Goal: Obtain resource: Obtain resource

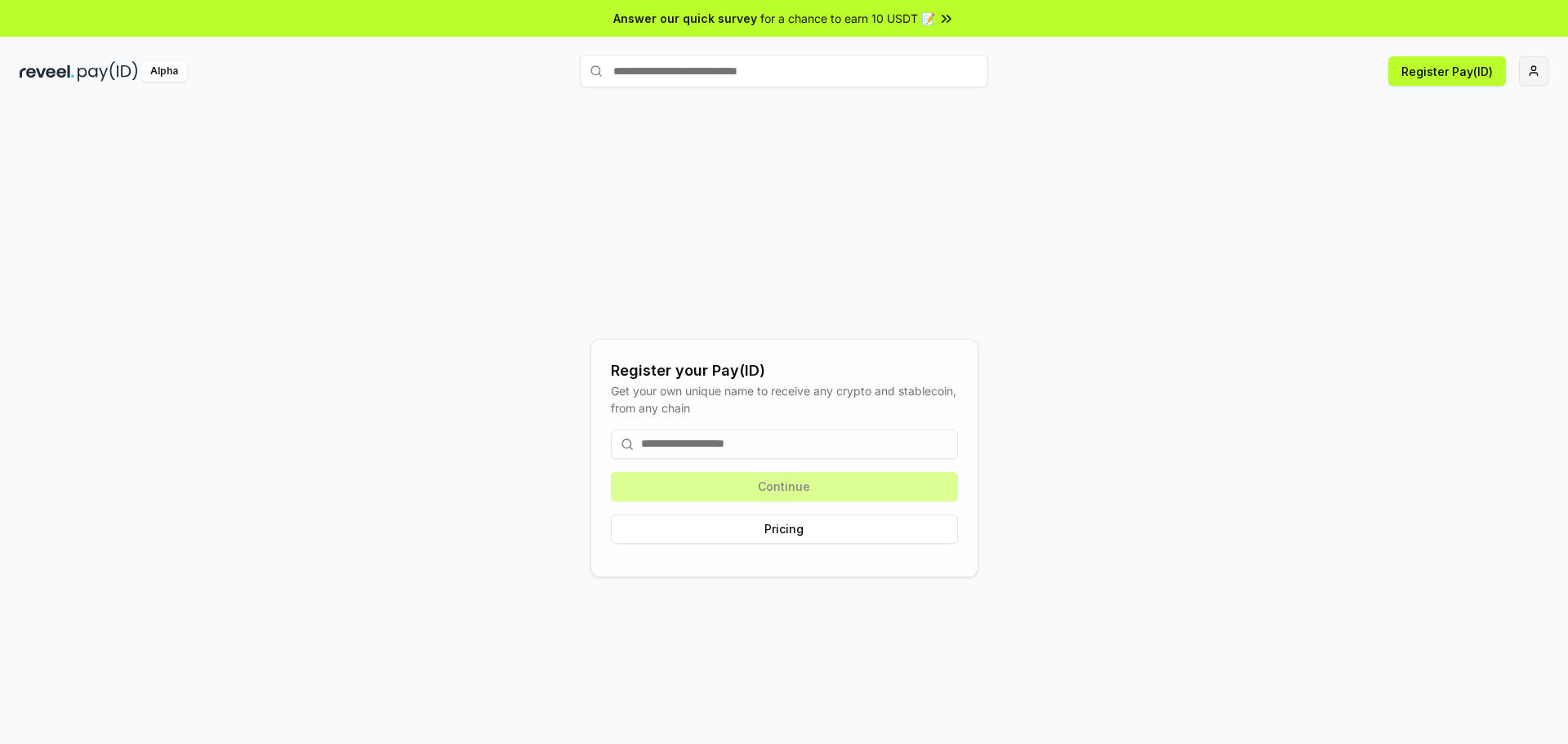
click at [1531, 81] on html "Answer our quick survey for a chance to earn 10 USDT 📝 Alpha Register Pay(ID) R…" at bounding box center [784, 372] width 1568 height 744
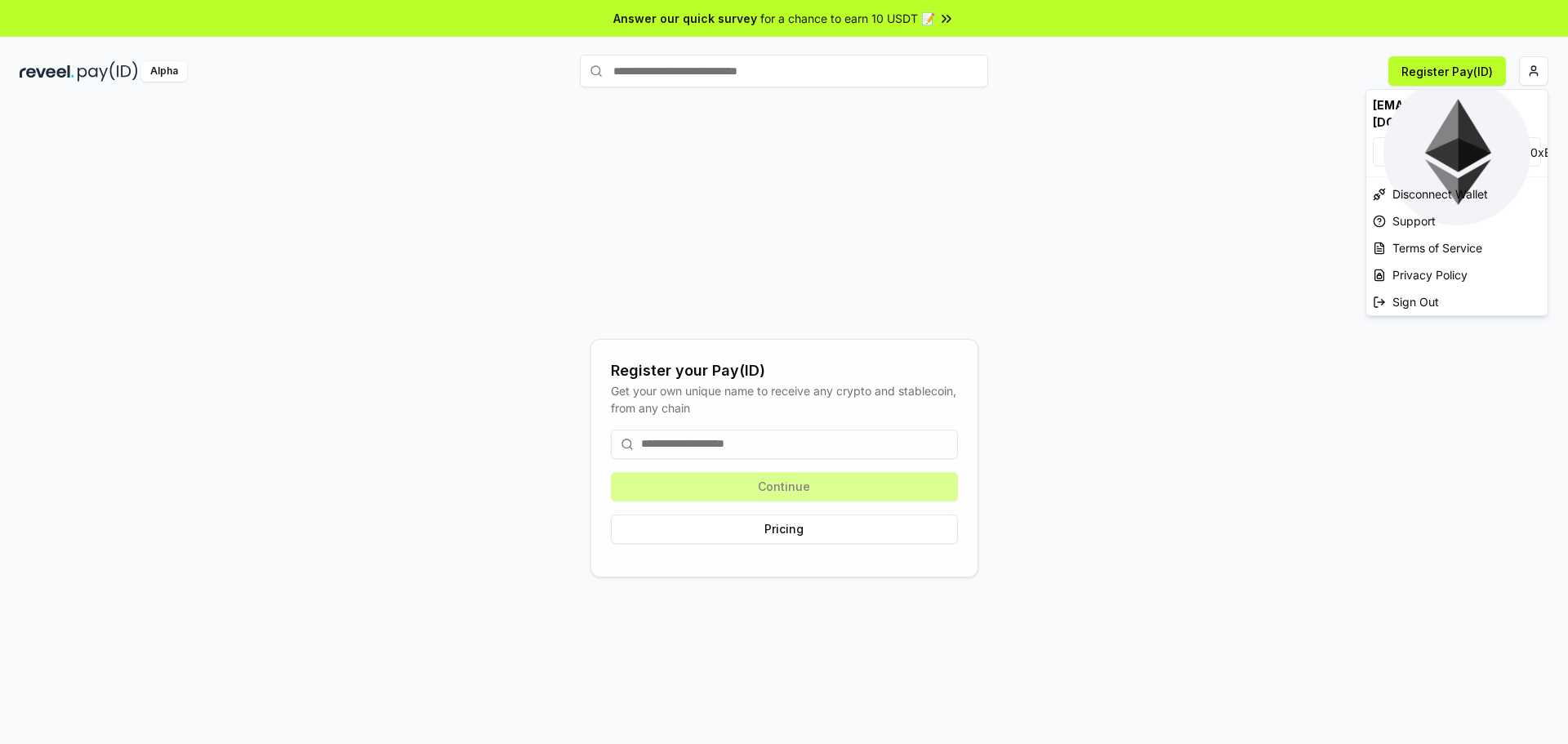
click at [1136, 250] on html "Answer our quick survey for a chance to earn 10 USDT 📝 Alpha Register Pay(ID) R…" at bounding box center [784, 372] width 1568 height 744
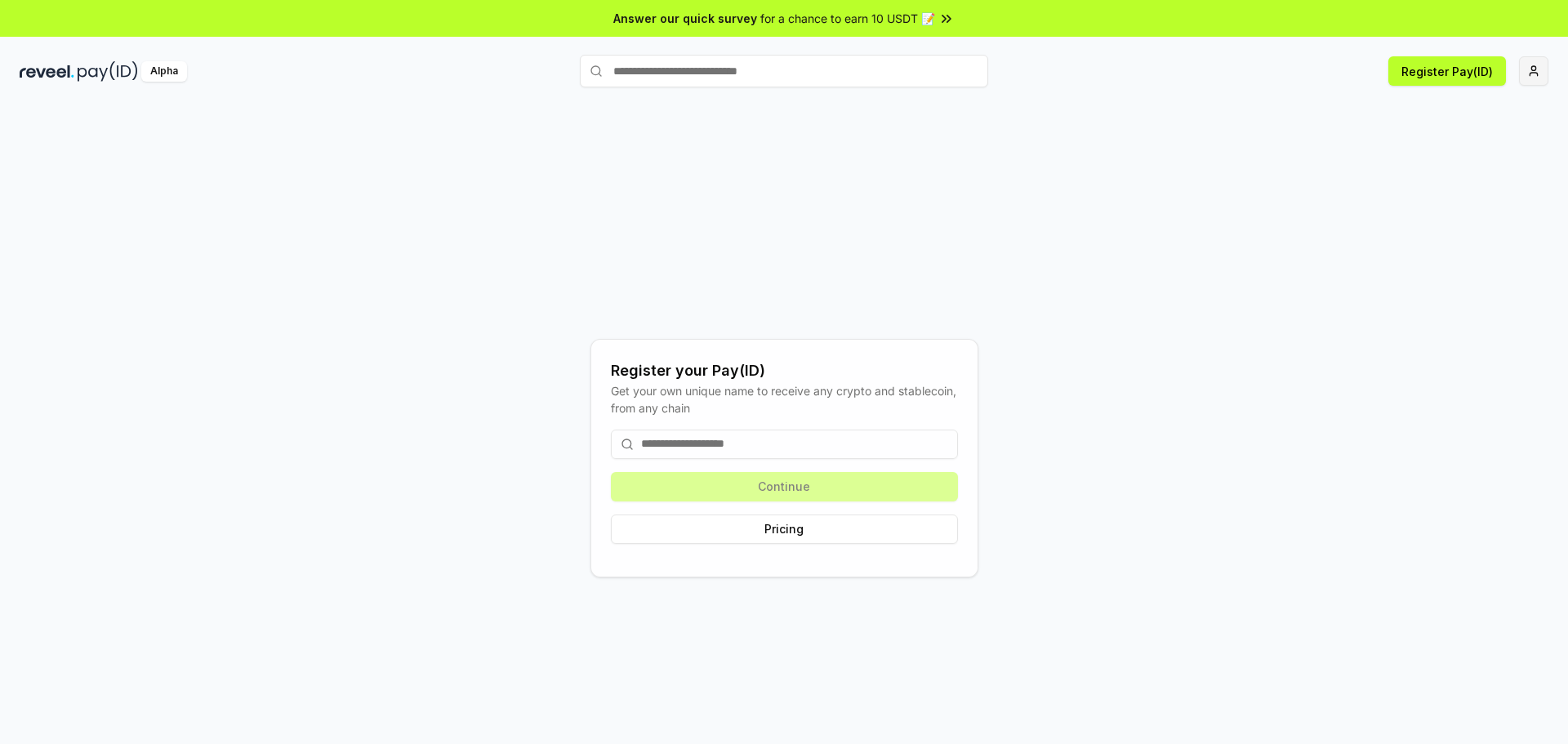
click at [1537, 74] on html "Answer our quick survey for a chance to earn 10 USDT 📝 Alpha Register Pay(ID) R…" at bounding box center [784, 372] width 1568 height 744
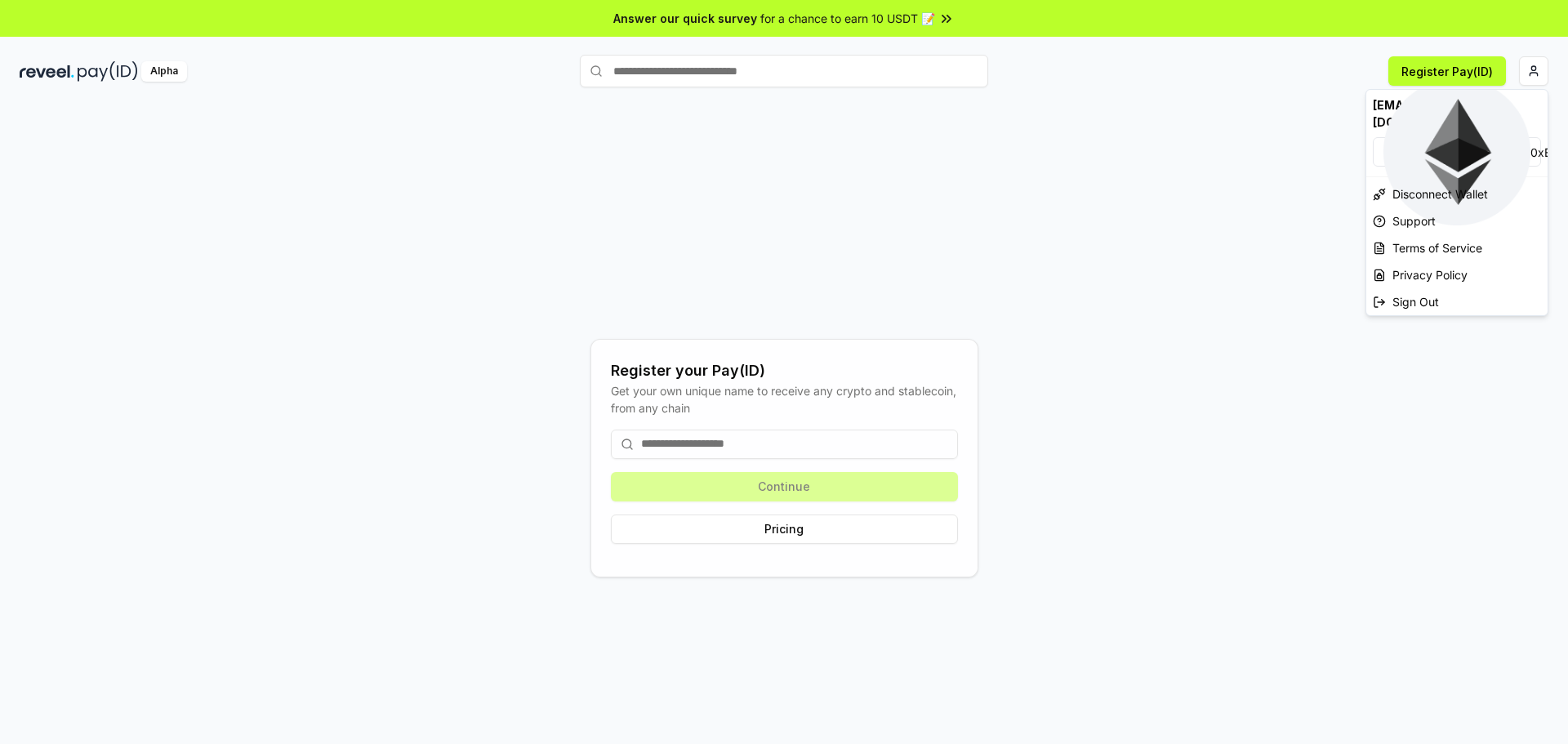
click at [1126, 243] on html "Answer our quick survey for a chance to earn 10 USDT 📝 Alpha Register Pay(ID) R…" at bounding box center [784, 372] width 1568 height 744
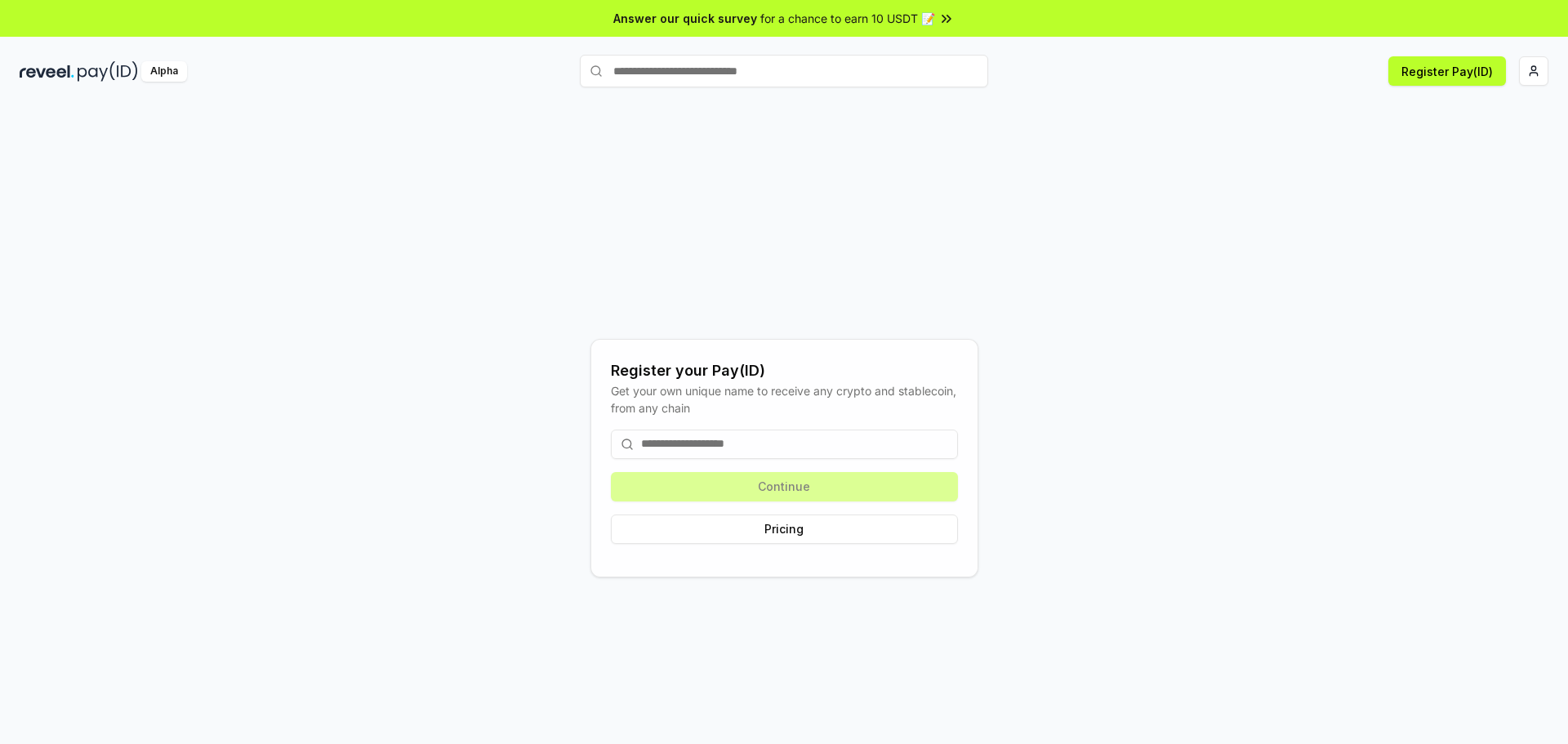
click at [161, 69] on div "Alpha" at bounding box center [164, 71] width 46 height 20
click at [1102, 253] on div "Register your Pay(ID) Get your own unique name to receive any crypto and stable…" at bounding box center [784, 458] width 1529 height 666
click at [773, 447] on input at bounding box center [784, 444] width 347 height 29
click at [948, 234] on div "Register your Pay(ID) Get your own unique name to receive any crypto and stable…" at bounding box center [784, 458] width 1529 height 666
